Goal: Task Accomplishment & Management: Manage account settings

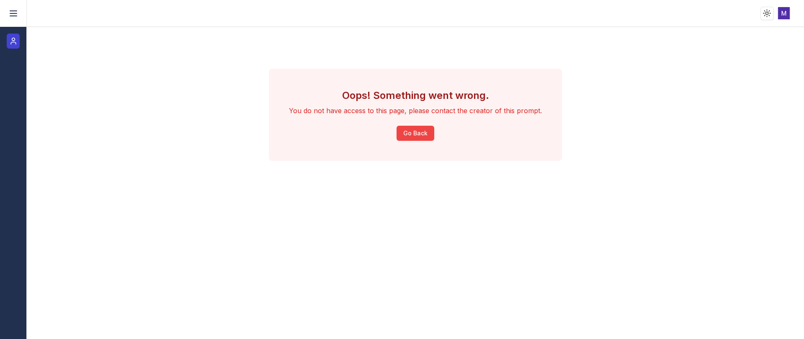
click at [15, 41] on icon at bounding box center [13, 41] width 8 height 10
click at [15, 14] on icon at bounding box center [13, 13] width 10 height 10
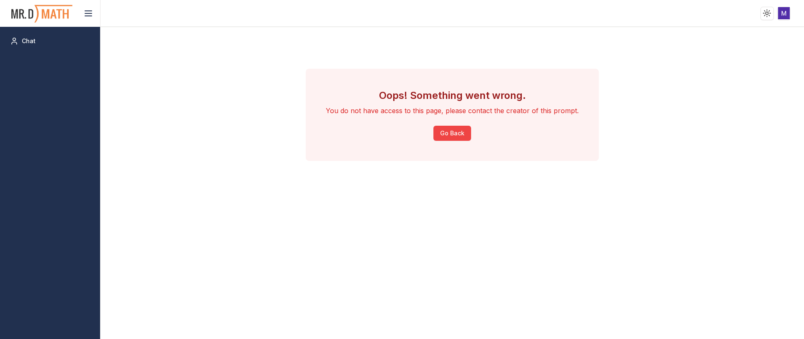
click at [34, 16] on img at bounding box center [41, 14] width 63 height 22
click at [785, 16] on html "Toggle theme Toggle user menu Chat Oops! Something went wrong. You do not have …" at bounding box center [402, 169] width 804 height 339
click at [720, 71] on span "Sign out" at bounding box center [708, 74] width 23 height 8
